Goal: Use online tool/utility: Utilize a website feature to perform a specific function

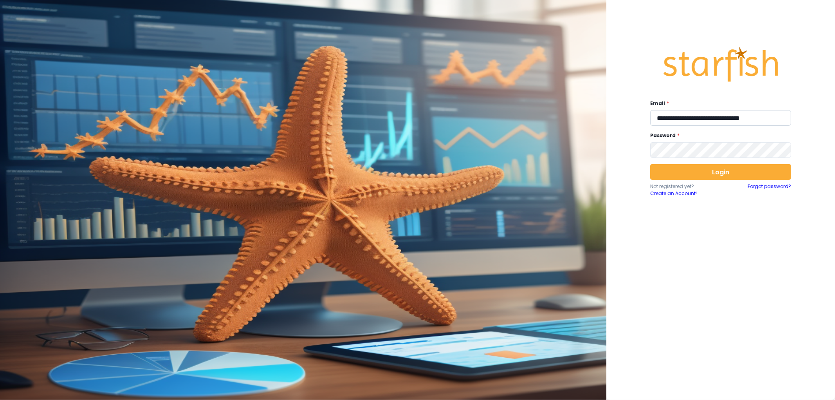
click at [672, 114] on input "**********" at bounding box center [720, 118] width 141 height 16
type input "**********"
click at [678, 168] on button "Login" at bounding box center [720, 172] width 141 height 16
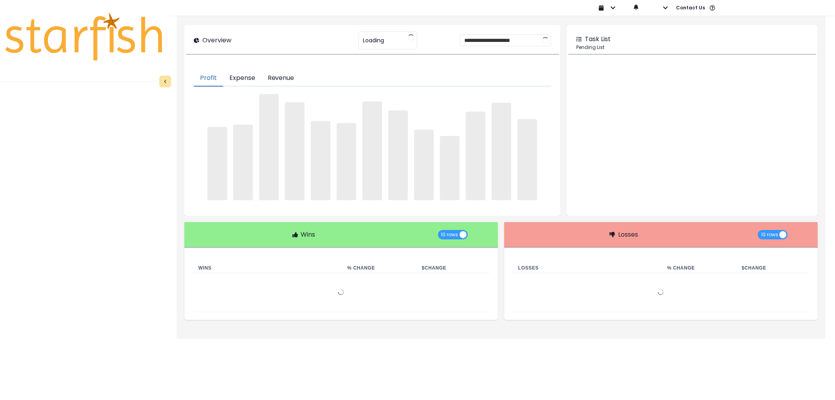
type input "********"
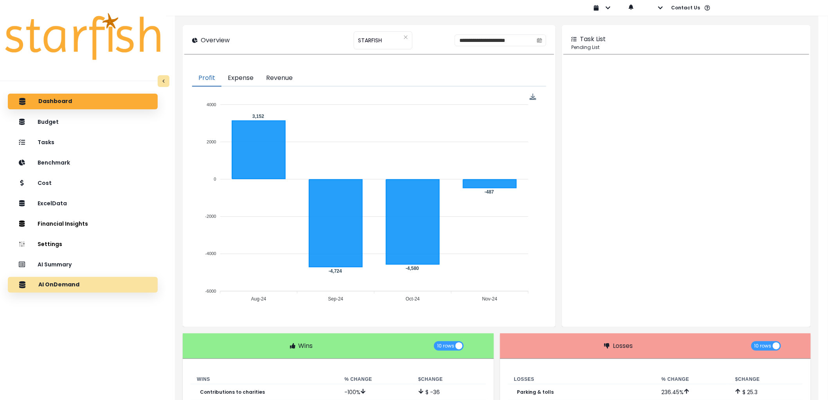
click at [123, 277] on div "AI OnDemand" at bounding box center [82, 284] width 137 height 16
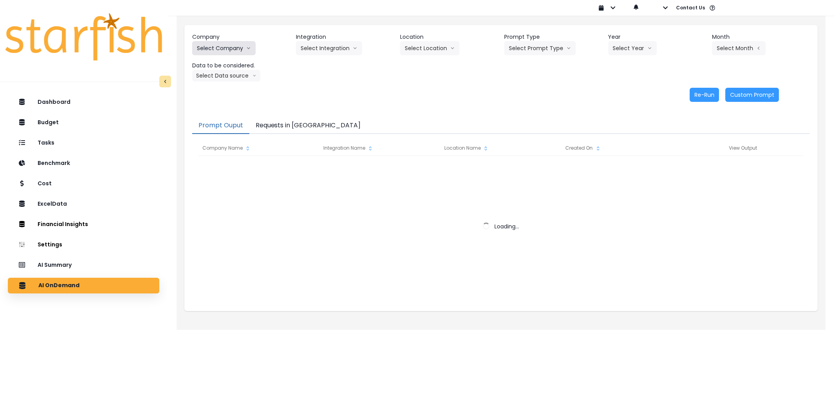
click at [228, 50] on button "Select Company" at bounding box center [223, 48] width 63 height 14
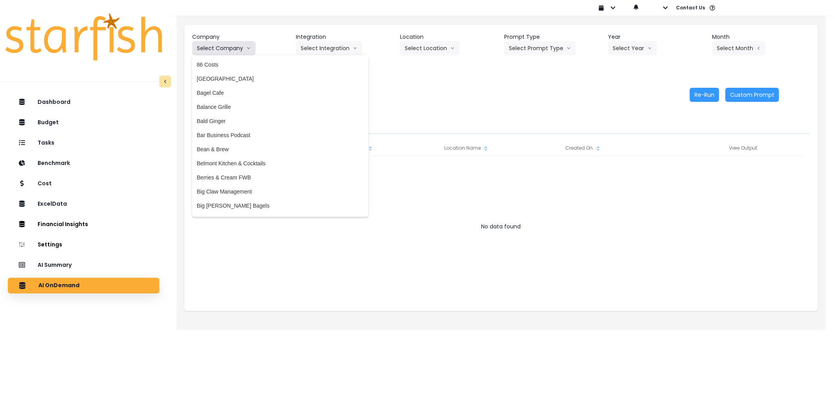
click at [228, 50] on button "Select Company" at bounding box center [223, 48] width 63 height 14
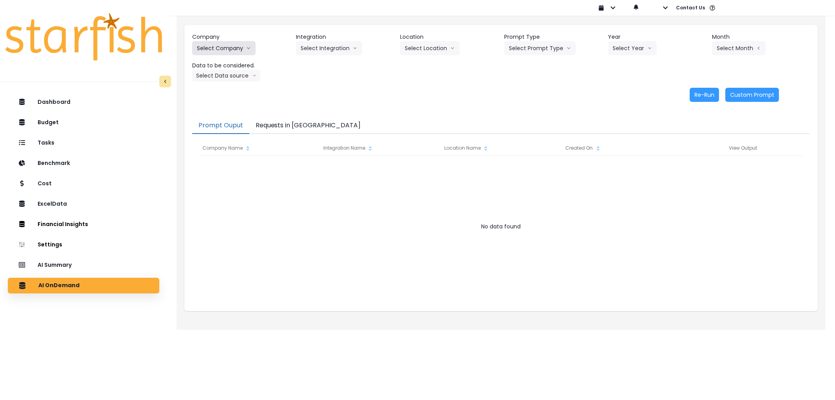
click at [228, 49] on button "Select Company" at bounding box center [223, 48] width 63 height 14
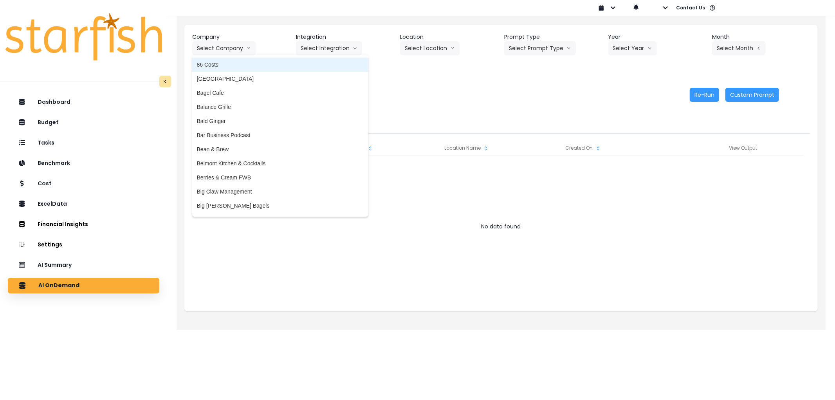
drag, startPoint x: 231, startPoint y: 70, endPoint x: 235, endPoint y: 67, distance: 4.5
click at [231, 69] on li "86 Costs" at bounding box center [280, 65] width 176 height 14
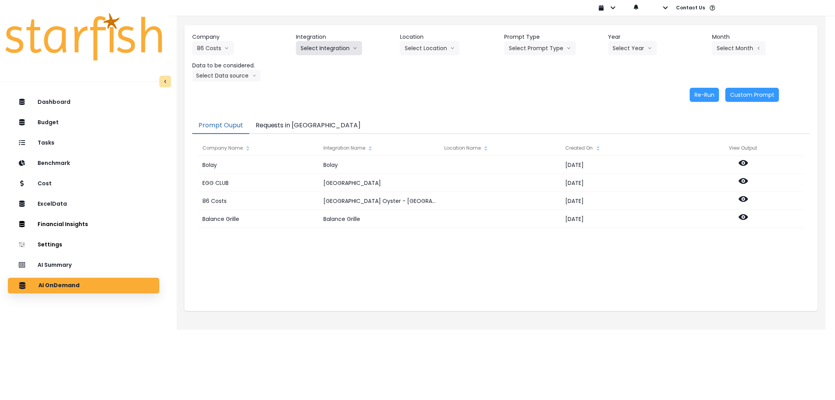
click at [320, 50] on button "Select Integration" at bounding box center [329, 48] width 66 height 14
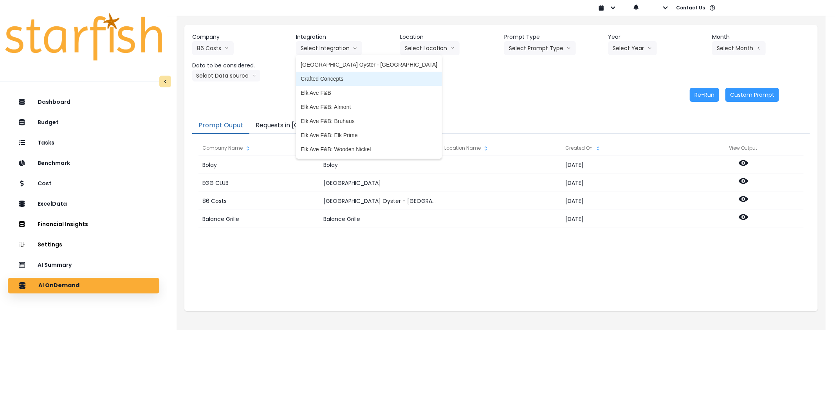
click at [343, 78] on span "Crafted Concepts" at bounding box center [369, 79] width 137 height 8
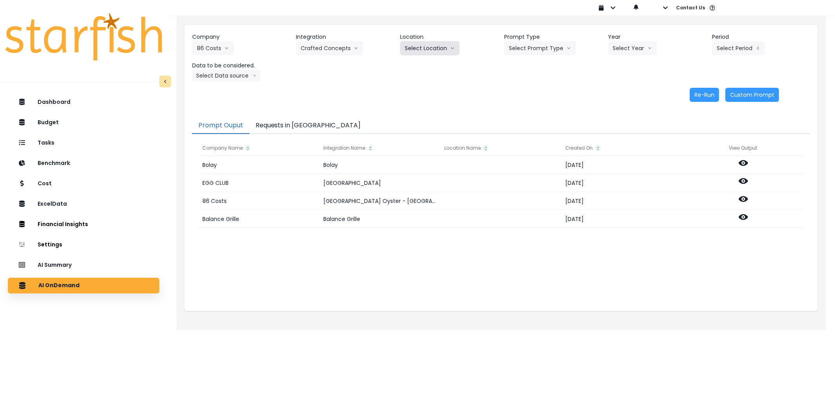
click at [414, 52] on button "Select Location" at bounding box center [429, 48] width 59 height 14
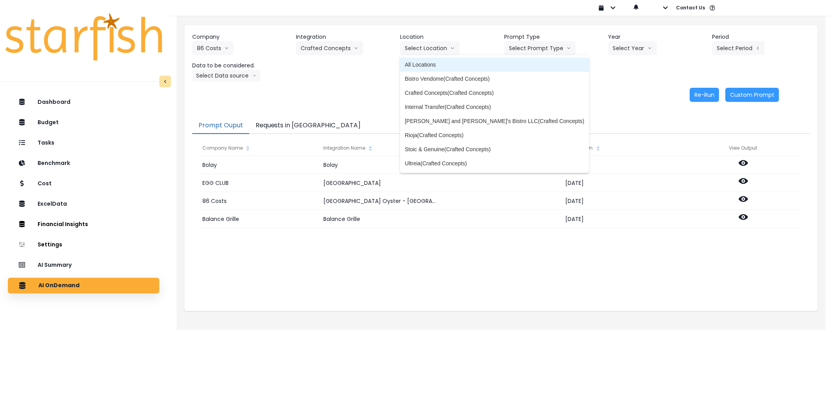
click at [475, 60] on li "All Locations" at bounding box center [494, 65] width 189 height 14
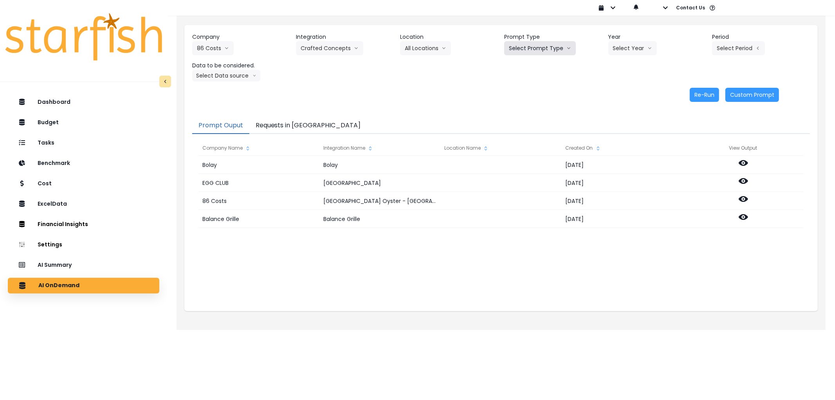
click at [525, 49] on button "Select Prompt Type" at bounding box center [540, 48] width 72 height 14
click at [525, 89] on span "Error Task" at bounding box center [531, 93] width 44 height 8
click at [633, 42] on button "Select Year" at bounding box center [632, 48] width 49 height 14
click at [622, 93] on span "2025" at bounding box center [619, 93] width 12 height 8
click at [750, 47] on button "Select Period" at bounding box center [738, 48] width 53 height 14
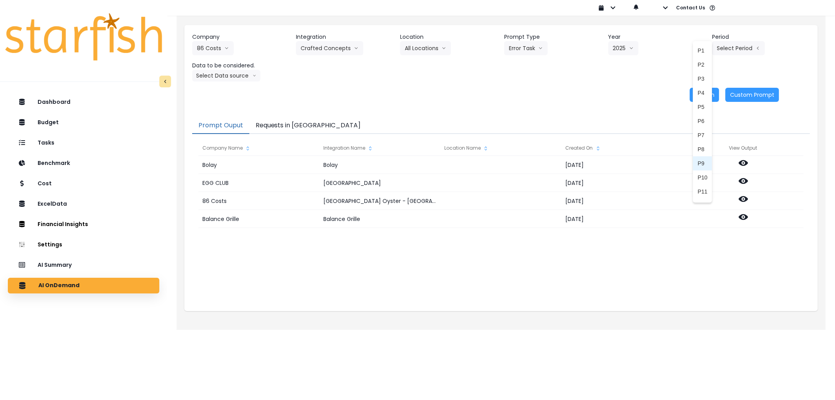
click at [698, 151] on span "P8" at bounding box center [703, 149] width 10 height 8
click at [225, 76] on button "Select Data source" at bounding box center [226, 76] width 68 height 12
click at [225, 92] on span "Comparison overtime" at bounding box center [223, 91] width 52 height 8
click at [698, 94] on button "Re-Run" at bounding box center [704, 95] width 29 height 14
click at [294, 123] on button "Requests in [GEOGRAPHIC_DATA]" at bounding box center [308, 125] width 118 height 16
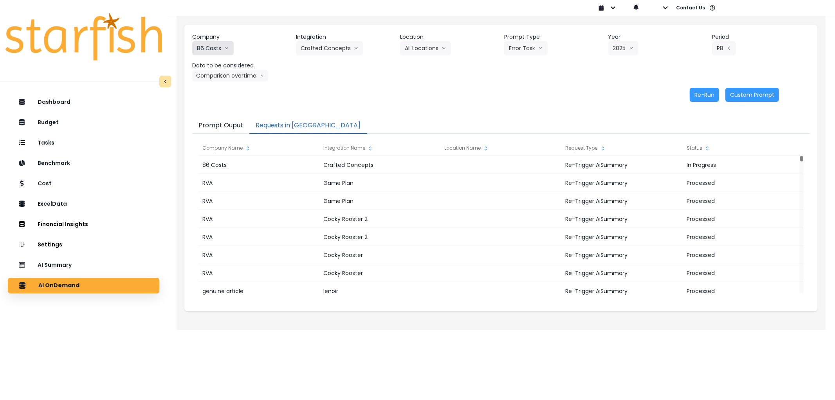
click at [205, 47] on button "86 Costs" at bounding box center [212, 48] width 41 height 14
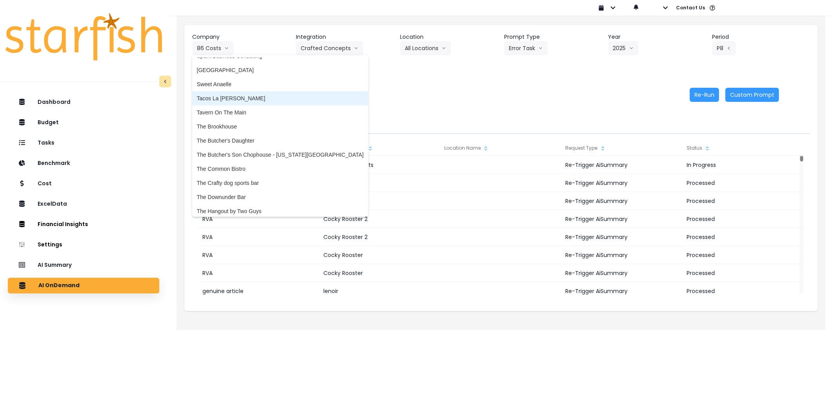
scroll to position [1522, 0]
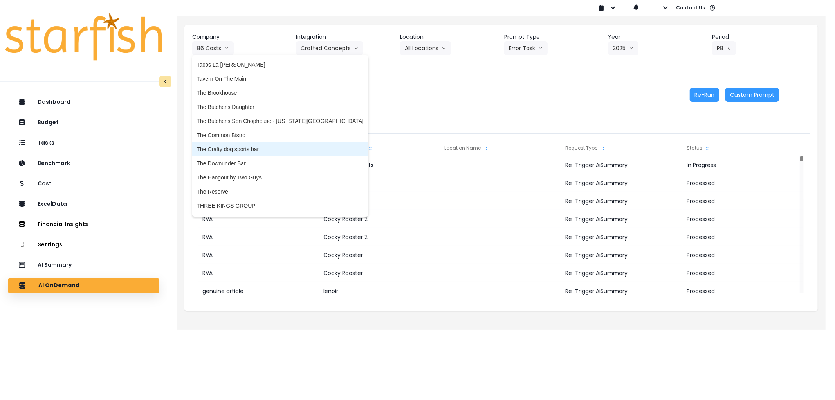
click at [249, 146] on span "The Crafty dog sports bar" at bounding box center [280, 149] width 167 height 8
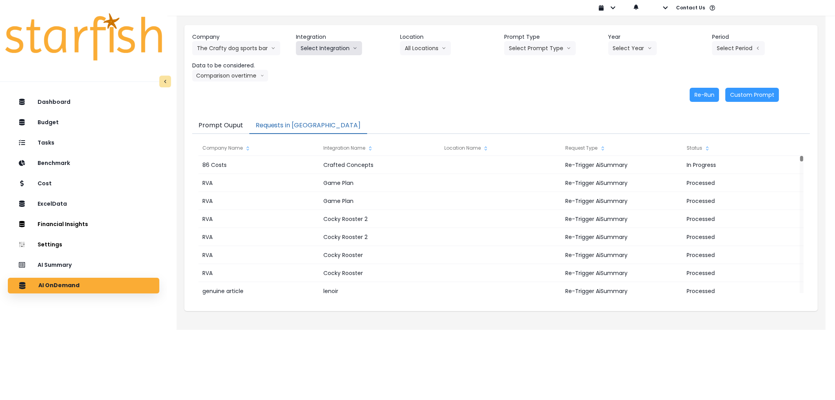
click at [328, 44] on button "Select Integration" at bounding box center [329, 48] width 66 height 14
click at [323, 63] on span "Quickbooks" at bounding box center [315, 65] width 29 height 8
click at [559, 49] on button "Select Prompt Type" at bounding box center [540, 48] width 72 height 14
click at [535, 90] on span "Error Task" at bounding box center [531, 93] width 44 height 8
click at [629, 49] on button "Select Year" at bounding box center [632, 48] width 49 height 14
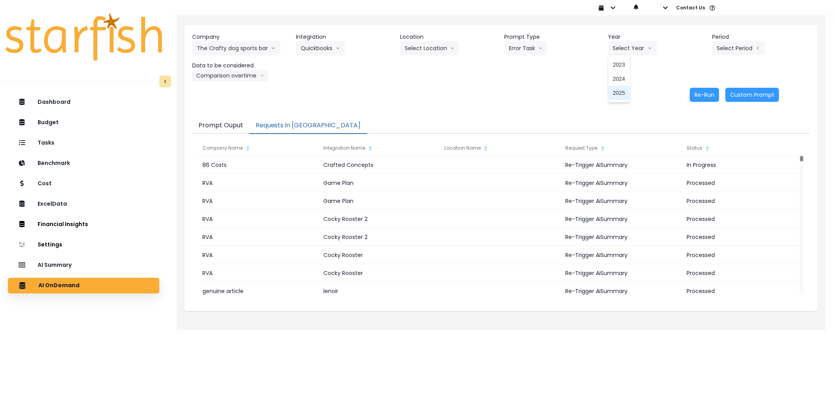
click at [623, 89] on span "2025" at bounding box center [619, 93] width 12 height 8
click at [738, 51] on button "Select Period" at bounding box center [738, 48] width 53 height 14
click at [699, 132] on span "P7" at bounding box center [703, 135] width 10 height 8
click at [232, 76] on button "Comparison overtime" at bounding box center [230, 76] width 76 height 12
click at [225, 92] on span "Comparison overtime" at bounding box center [223, 91] width 52 height 8
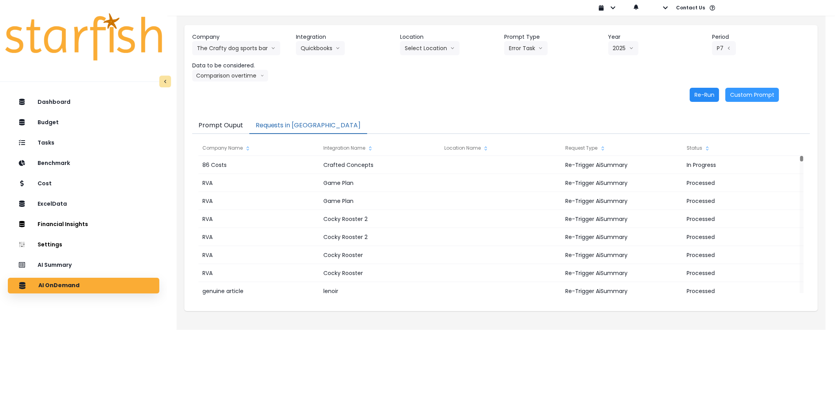
click at [695, 93] on button "Re-Run" at bounding box center [704, 95] width 29 height 14
click at [204, 55] on button "The Crafty dog sports bar" at bounding box center [236, 48] width 88 height 14
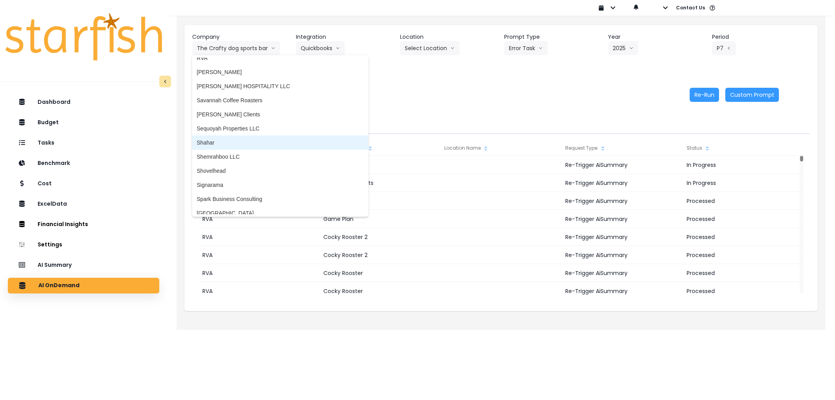
scroll to position [1340, 0]
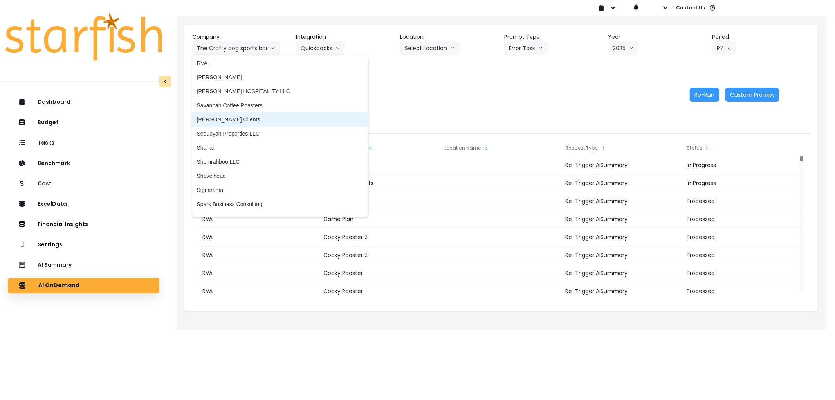
click at [237, 112] on li "[PERSON_NAME] Clients" at bounding box center [280, 119] width 176 height 14
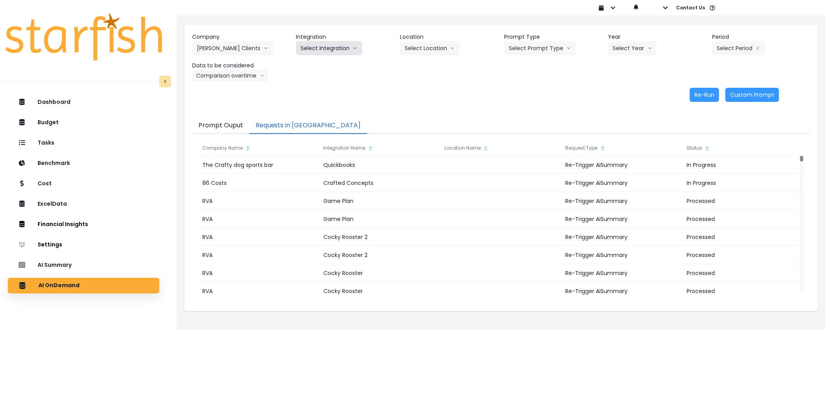
click at [331, 45] on button "Select Integration" at bounding box center [329, 48] width 66 height 14
click at [319, 80] on span "Kappy's" at bounding box center [348, 79] width 94 height 8
click at [424, 48] on button "Select Location" at bounding box center [429, 48] width 59 height 14
click at [372, 77] on div "Company [PERSON_NAME] Clients 86 Costs Asti Bagel Cafe Balance Grille Bald Ging…" at bounding box center [501, 57] width 618 height 49
click at [327, 47] on icon "arrow down line" at bounding box center [326, 48] width 5 height 8
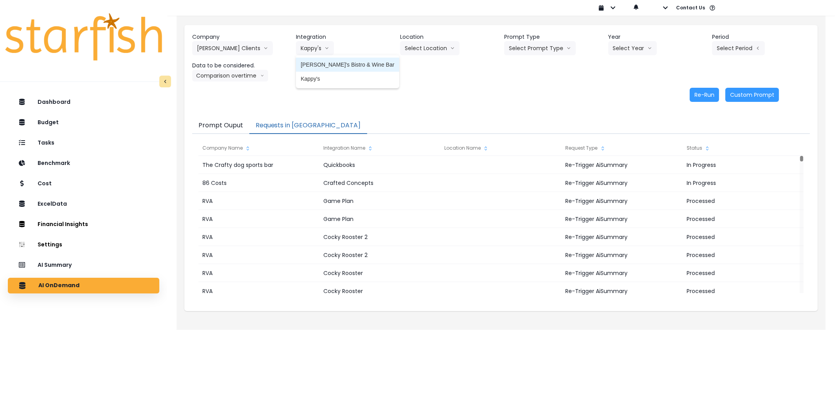
click at [325, 61] on span "[PERSON_NAME]'s Bistro & Wine Bar" at bounding box center [348, 65] width 94 height 8
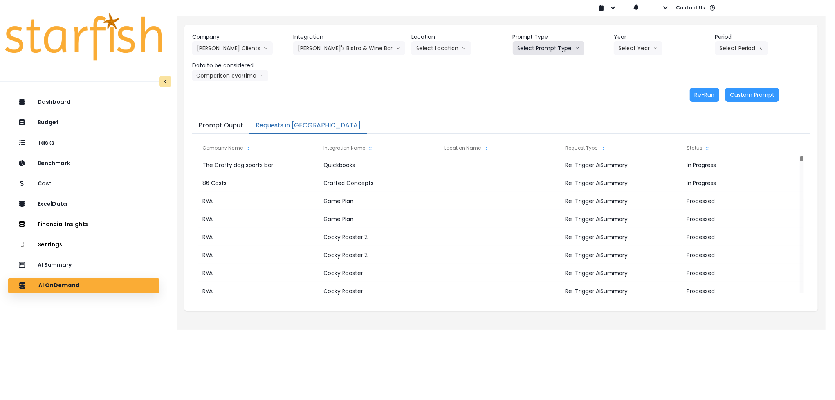
click at [550, 52] on button "Select Prompt Type" at bounding box center [549, 48] width 72 height 14
click at [536, 93] on span "Error Task" at bounding box center [539, 93] width 44 height 8
click at [644, 53] on button "Select Year" at bounding box center [638, 48] width 49 height 14
click at [618, 92] on span "2025" at bounding box center [624, 93] width 12 height 8
click at [753, 39] on header "Period" at bounding box center [762, 37] width 95 height 8
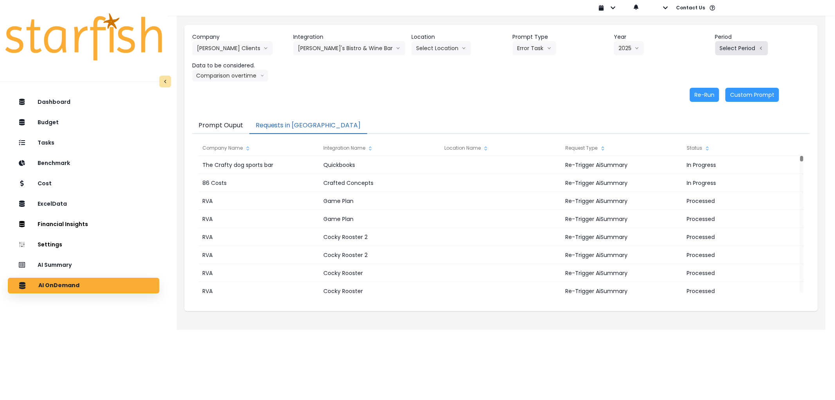
click at [752, 44] on button "Select Period" at bounding box center [741, 48] width 53 height 14
click at [696, 154] on li "P8" at bounding box center [705, 149] width 19 height 14
click at [219, 85] on div "Company [PERSON_NAME] Clients 86 Costs Asti Bagel Cafe Balance Grille Bald Ging…" at bounding box center [500, 67] width 633 height 85
drag, startPoint x: 695, startPoint y: 95, endPoint x: 560, endPoint y: 81, distance: 135.7
click at [684, 92] on div "Re-Run Custom Prompt" at bounding box center [485, 95] width 587 height 14
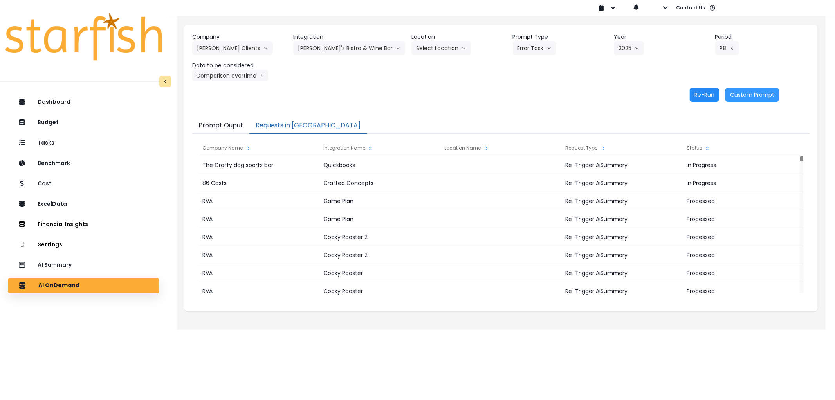
click at [705, 91] on button "Re-Run" at bounding box center [704, 95] width 29 height 14
click at [175, 319] on html "Dashboard Budget Tasks Benchmark Cost ExcelData Financial Insights Location Ana…" at bounding box center [417, 159] width 835 height 319
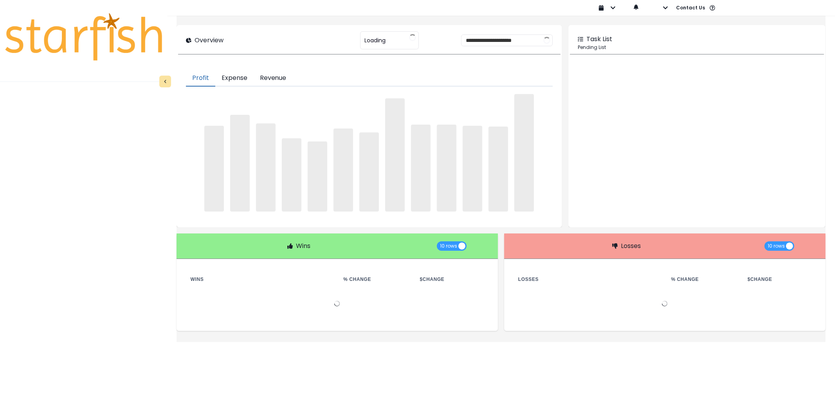
type input "********"
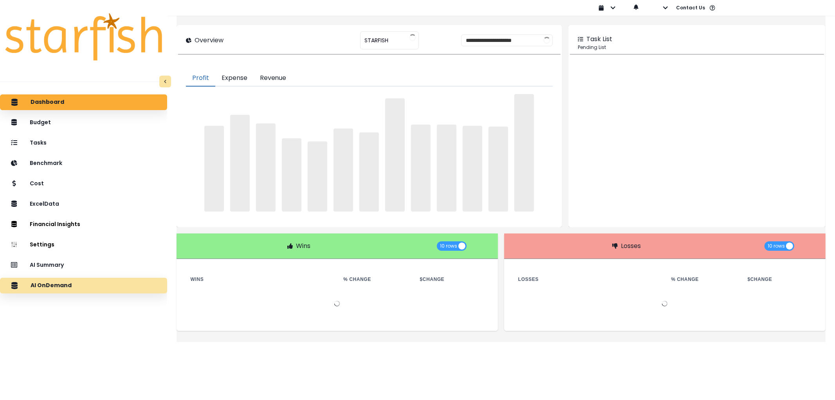
click at [72, 283] on p "AI OnDemand" at bounding box center [51, 285] width 41 height 7
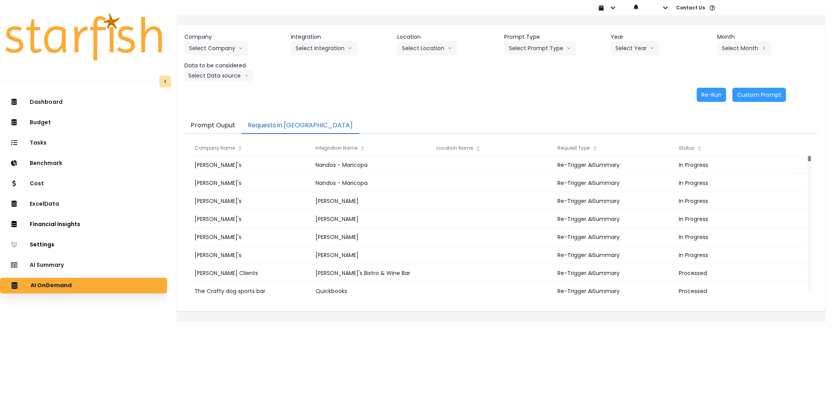
click at [263, 129] on button "Requests in [GEOGRAPHIC_DATA]" at bounding box center [301, 125] width 118 height 16
